Goal: Transaction & Acquisition: Purchase product/service

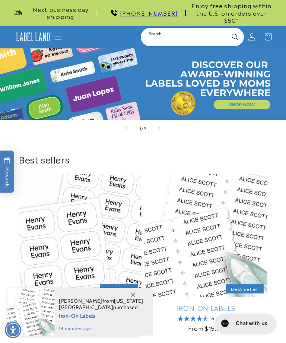
click at [210, 29] on input "Search" at bounding box center [193, 37] width 102 height 17
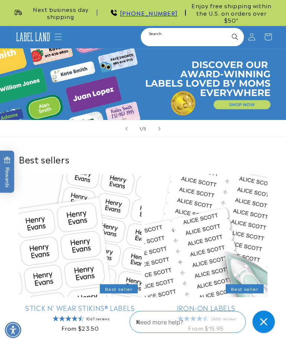
click at [168, 29] on input "Search" at bounding box center [193, 37] width 102 height 17
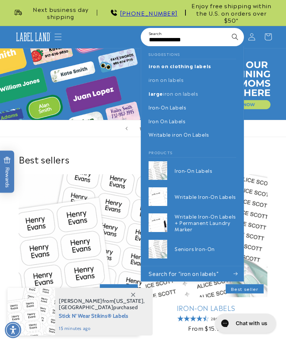
type input "**********"
click at [235, 29] on button "Search" at bounding box center [235, 37] width 16 height 16
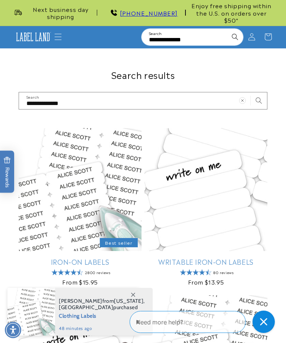
click at [122, 258] on link "Iron-On Labels" at bounding box center [80, 262] width 123 height 9
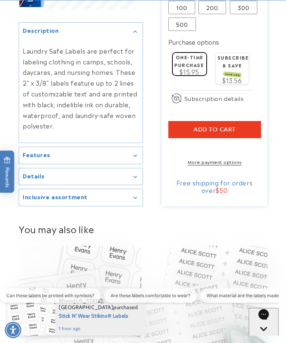
scroll to position [395, 0]
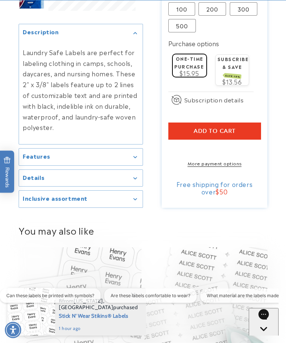
click at [139, 170] on summary "Details" at bounding box center [81, 178] width 124 height 17
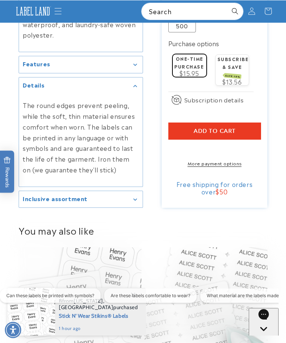
click at [140, 191] on summary "Inclusive assortment" at bounding box center [81, 199] width 124 height 17
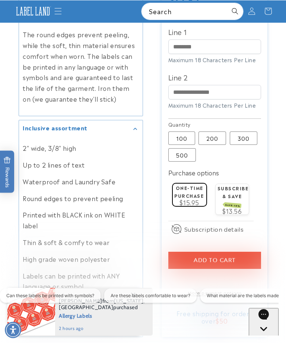
scroll to position [291, 0]
